Goal: Information Seeking & Learning: Learn about a topic

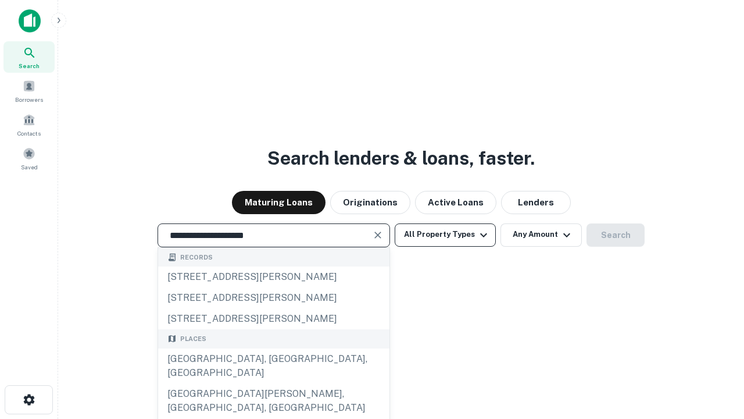
click at [273, 383] on div "[GEOGRAPHIC_DATA], [GEOGRAPHIC_DATA], [GEOGRAPHIC_DATA]" at bounding box center [273, 365] width 231 height 35
click at [445, 234] on button "All Property Types" at bounding box center [445, 234] width 101 height 23
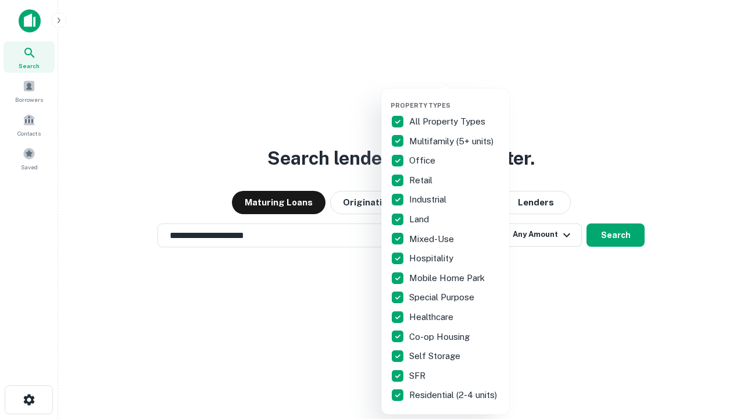
type input "**********"
click at [455, 98] on button "button" at bounding box center [455, 98] width 128 height 1
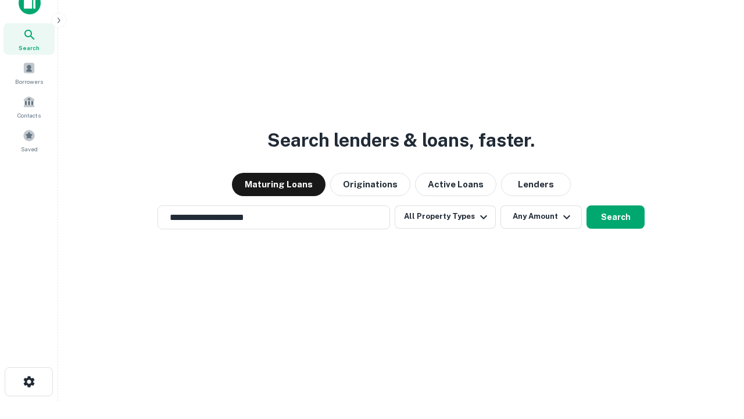
scroll to position [7, 140]
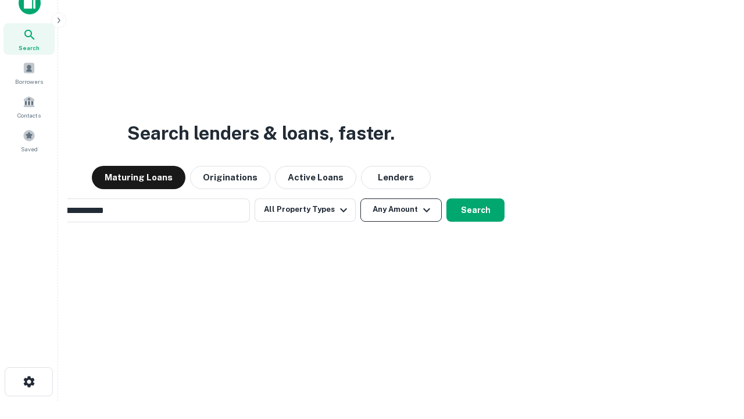
click at [360, 198] on button "Any Amount" at bounding box center [400, 209] width 81 height 23
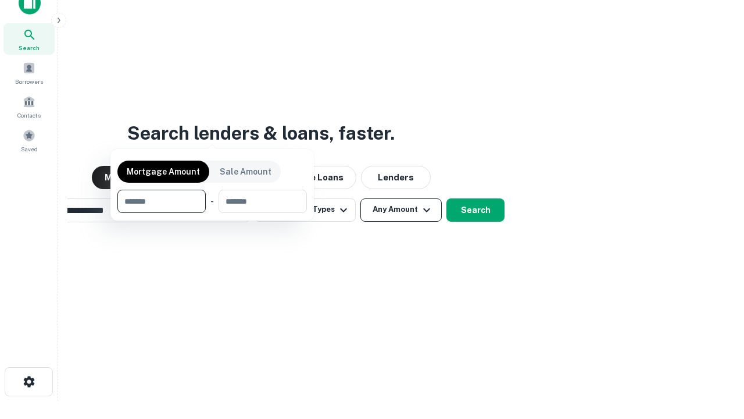
scroll to position [19, 0]
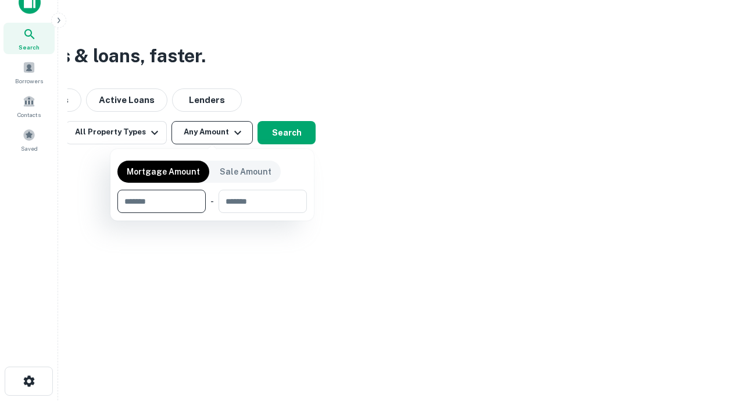
type input "*******"
click at [212, 213] on button "button" at bounding box center [212, 213] width 190 height 1
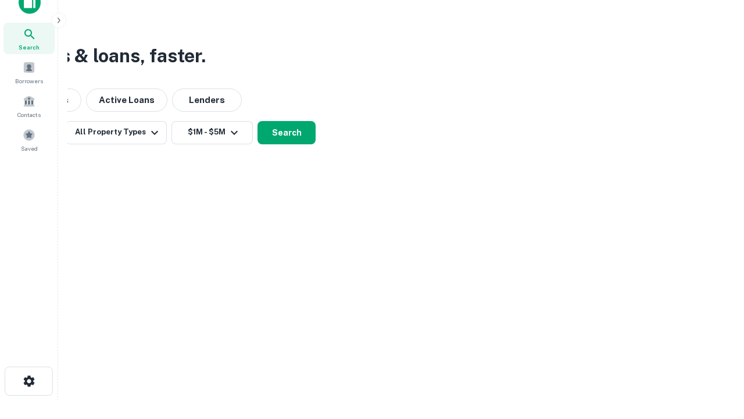
scroll to position [18, 0]
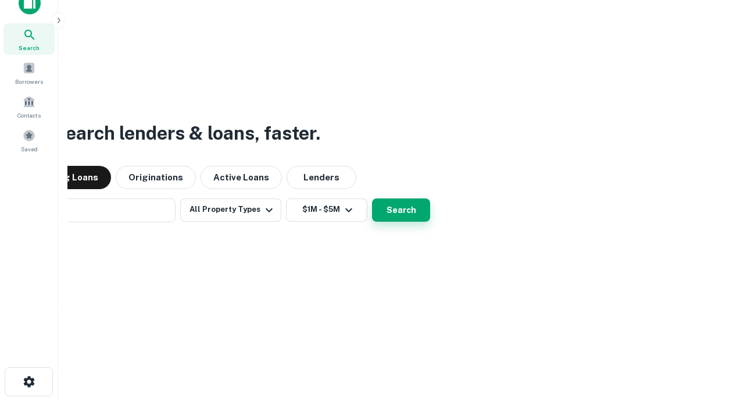
click at [372, 198] on button "Search" at bounding box center [401, 209] width 58 height 23
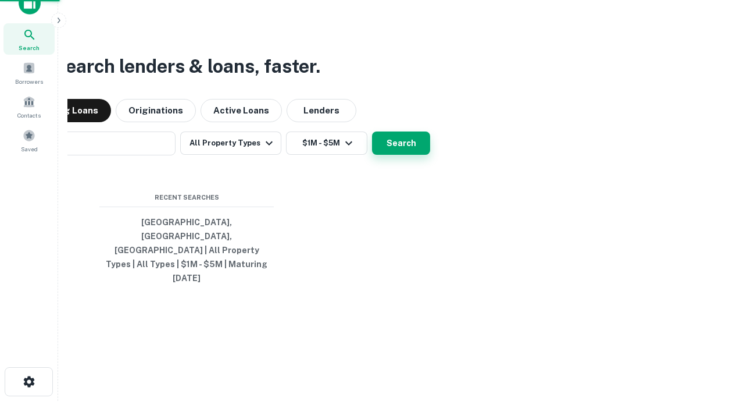
scroll to position [19, 0]
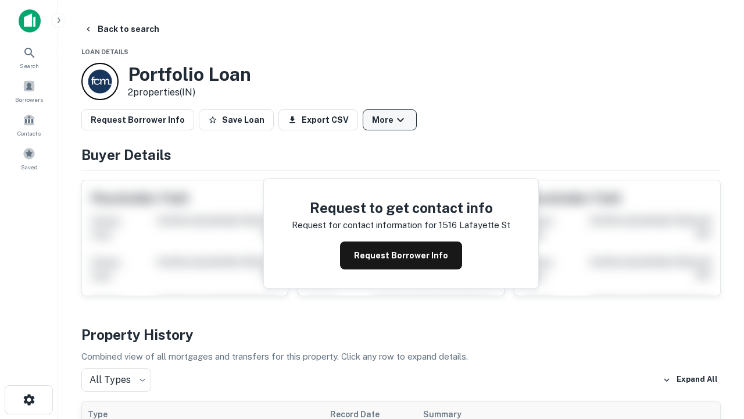
click at [390, 120] on button "More" at bounding box center [390, 119] width 54 height 21
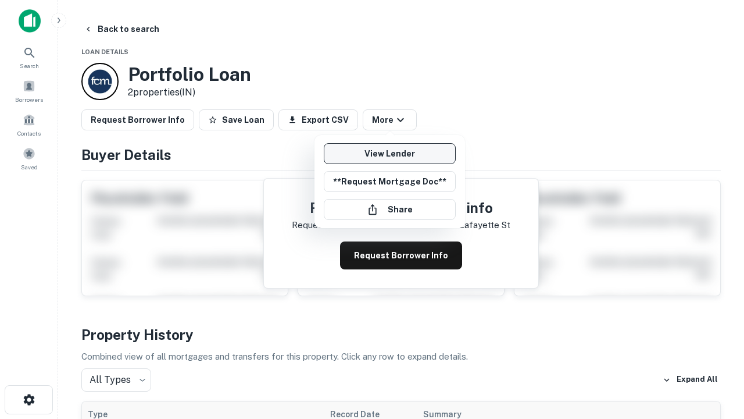
click at [390, 153] on link "View Lender" at bounding box center [390, 153] width 132 height 21
